Goal: Task Accomplishment & Management: Manage account settings

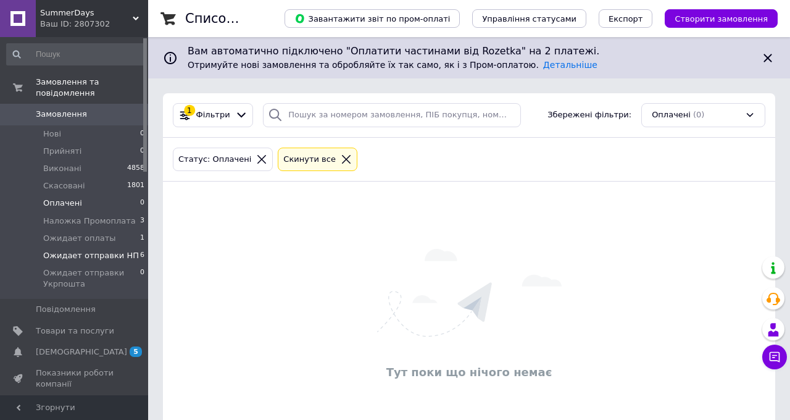
click at [99, 250] on span "Ожидает отправки НП" at bounding box center [91, 255] width 96 height 11
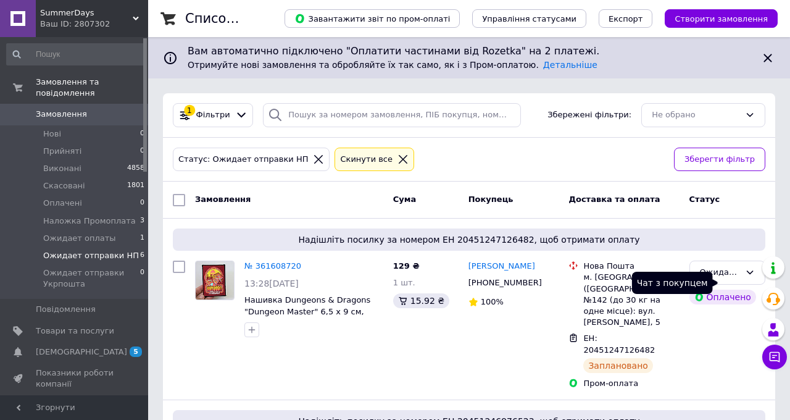
click at [763, 345] on button "Чат з покупцем" at bounding box center [775, 357] width 25 height 25
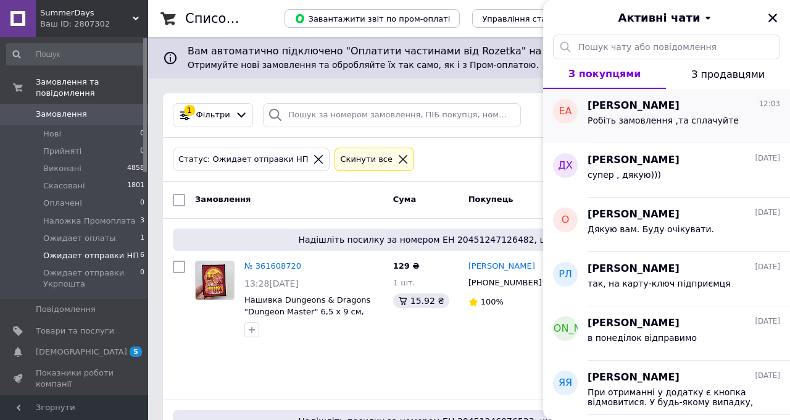
click at [646, 117] on span "Робіть замовлення ,та сплачуйте" at bounding box center [663, 120] width 151 height 10
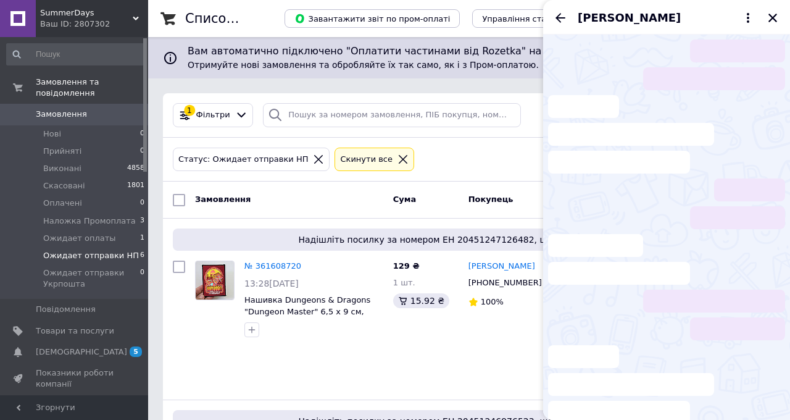
scroll to position [794, 0]
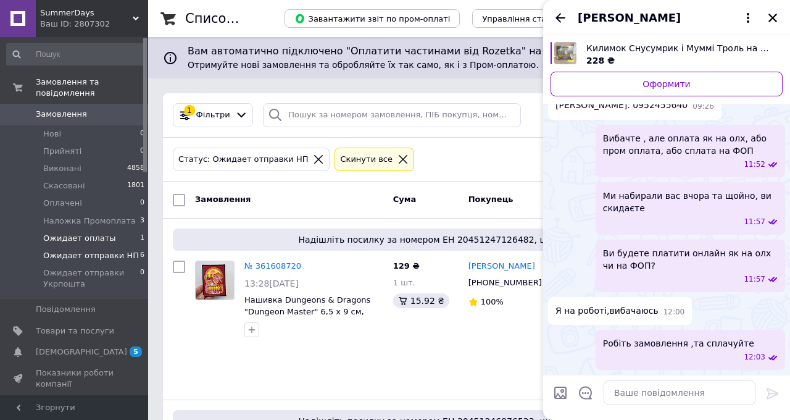
click at [51, 233] on span "Ожидает оплаты" at bounding box center [79, 238] width 73 height 11
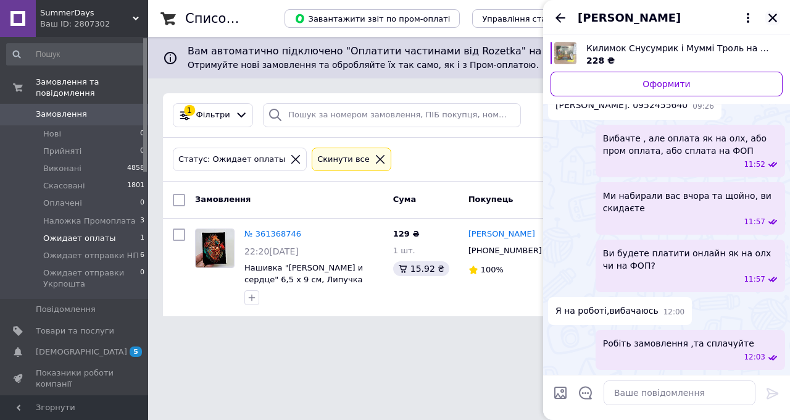
click at [767, 17] on icon "Закрити" at bounding box center [772, 17] width 11 height 11
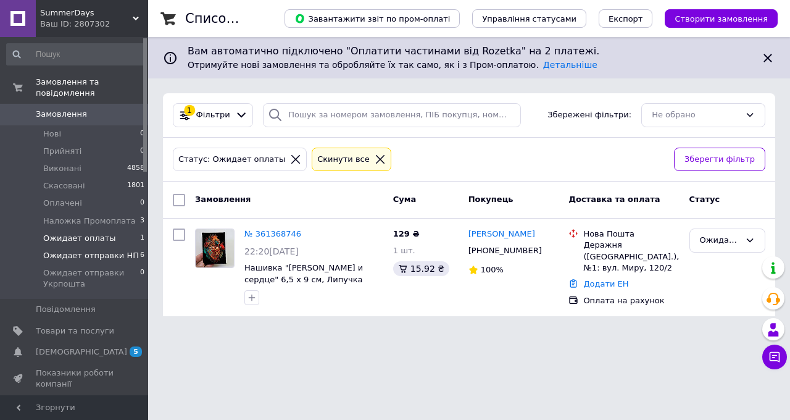
click at [119, 250] on span "Ожидает отправки НП" at bounding box center [91, 255] width 96 height 11
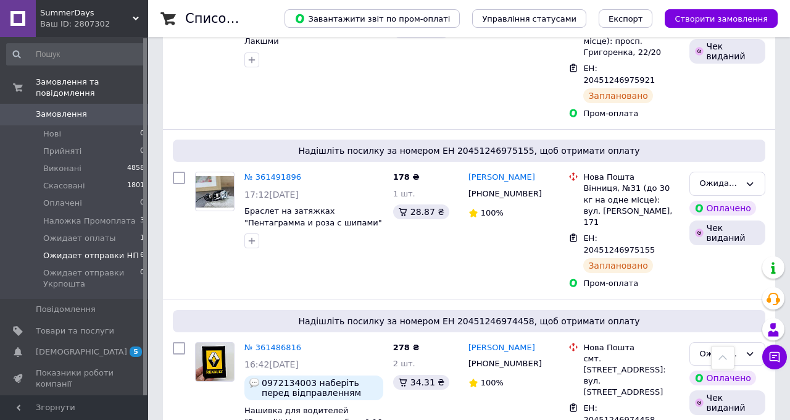
scroll to position [408, 0]
